Goal: Find specific page/section

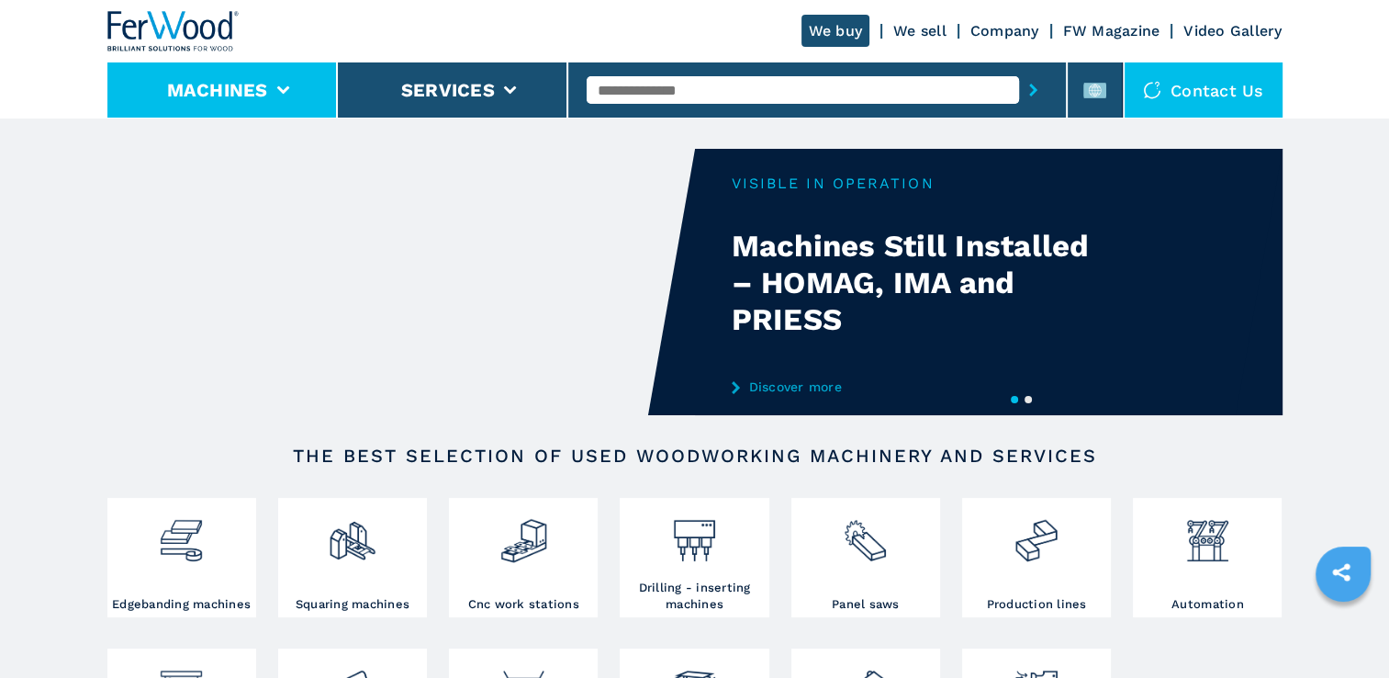
click at [254, 89] on button "Machines" at bounding box center [217, 90] width 101 height 22
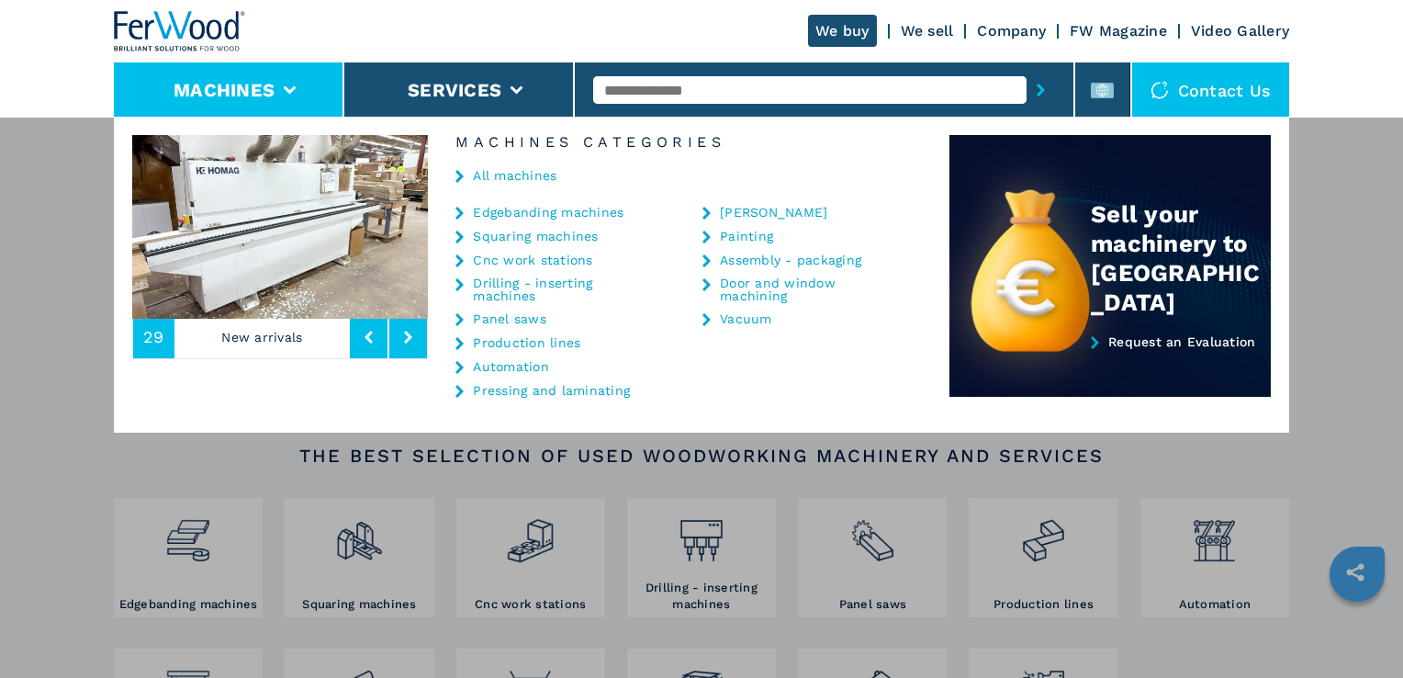
click at [513, 255] on link "Cnc work stations" at bounding box center [532, 259] width 119 height 13
click at [525, 255] on link "Cnc work stations" at bounding box center [532, 259] width 119 height 13
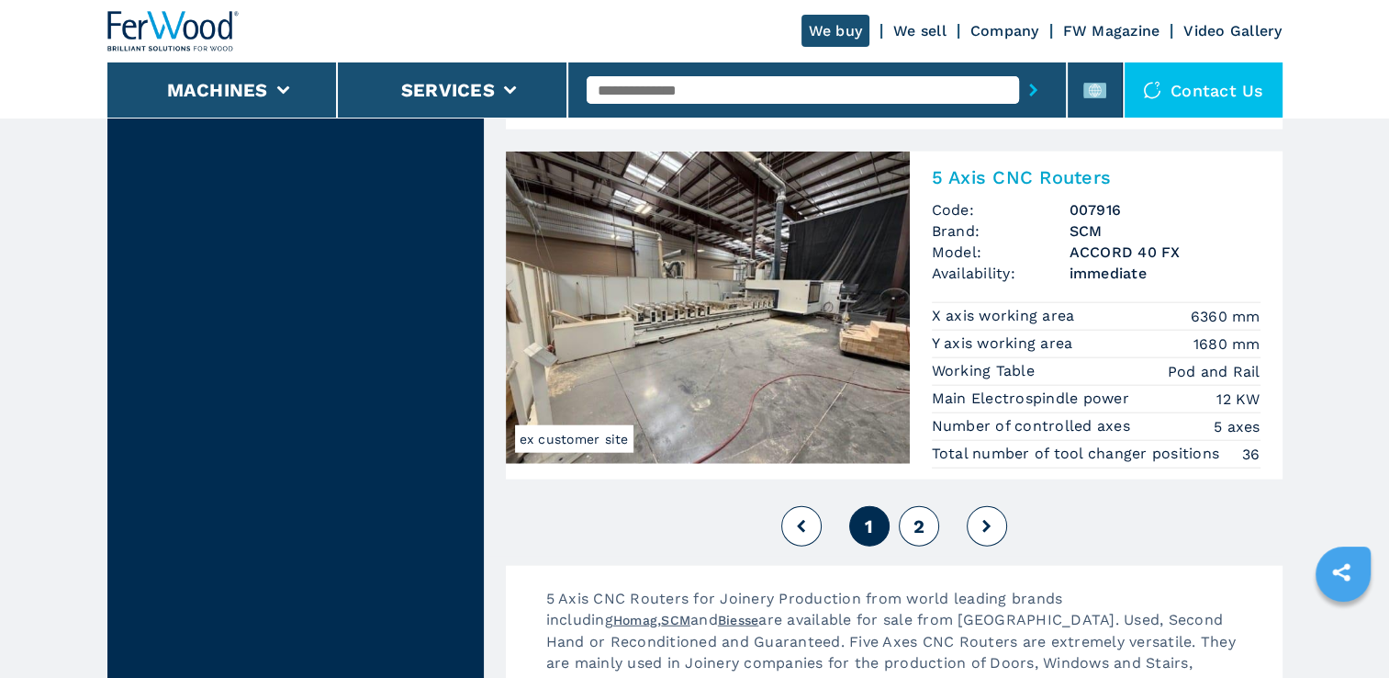
scroll to position [4407, 0]
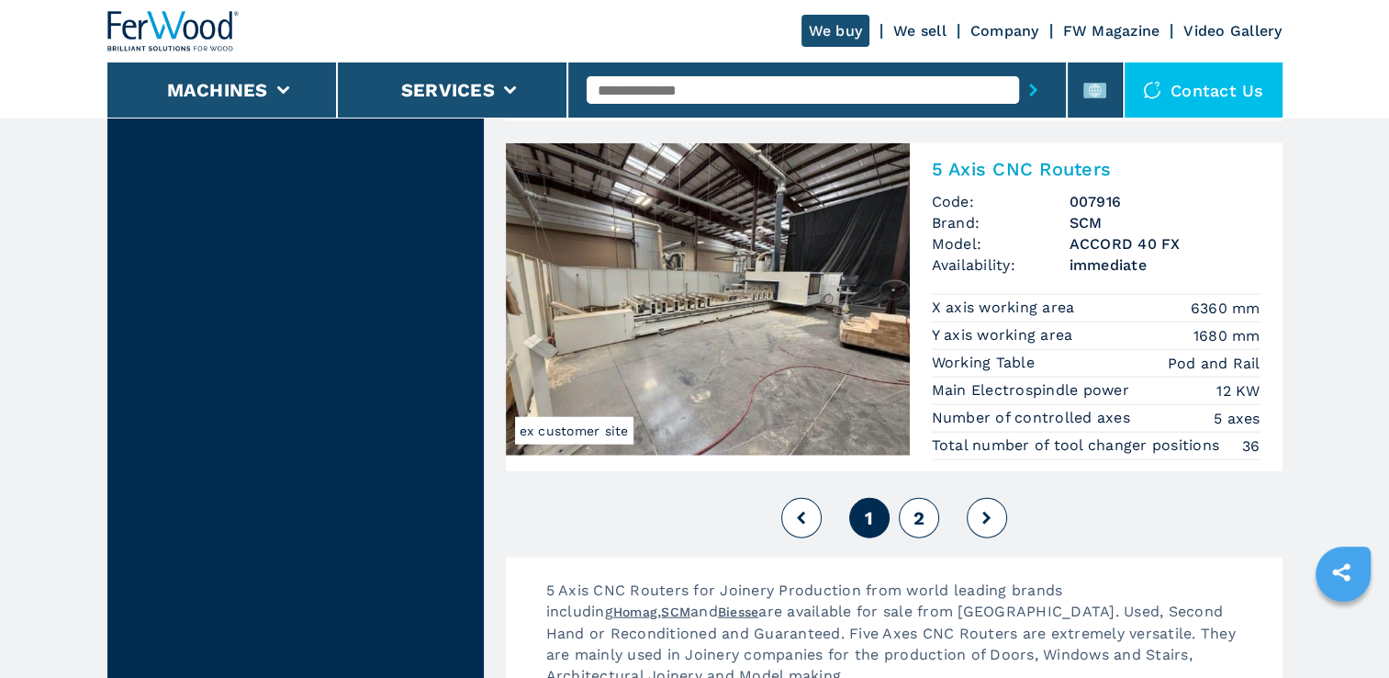
click at [983, 511] on icon at bounding box center [986, 517] width 8 height 13
